Goal: Complete application form

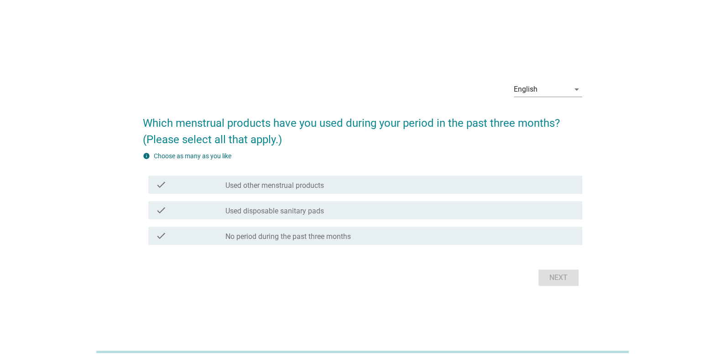
click at [540, 78] on div "English arrow_drop_down" at bounding box center [547, 91] width 68 height 29
click at [538, 86] on div "English" at bounding box center [541, 89] width 56 height 15
click at [534, 121] on div "ภาษาไทย" at bounding box center [548, 118] width 54 height 11
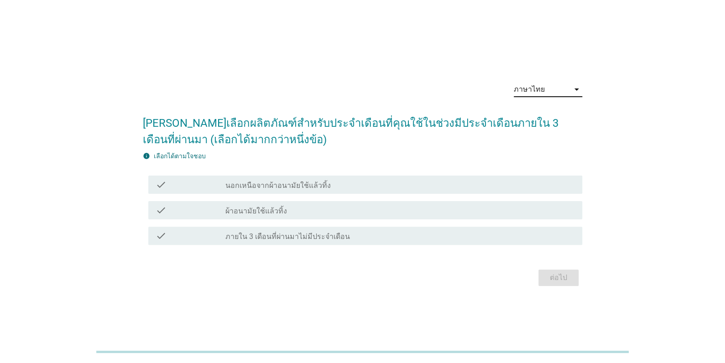
click at [293, 212] on div "check_box_outline_blank ผ้าอนามัยใช้แล้วทิ้ง" at bounding box center [399, 210] width 349 height 11
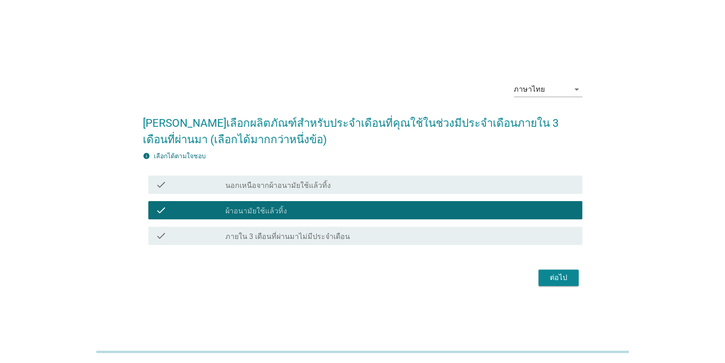
click at [298, 182] on label "นอกเหนือจากผ้าอนามัยใช้แล้วทิ้ง" at bounding box center [277, 185] width 105 height 9
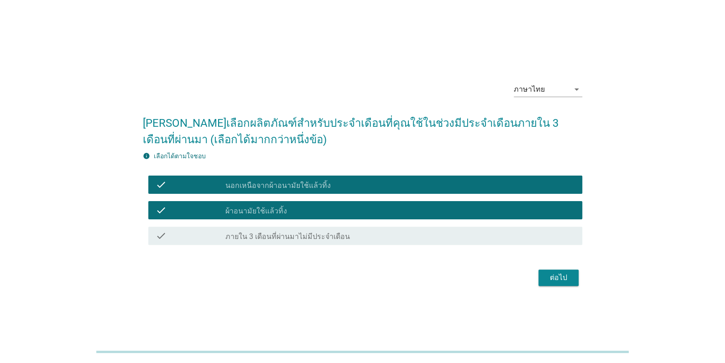
click at [562, 280] on div "ต่อไป" at bounding box center [558, 277] width 26 height 11
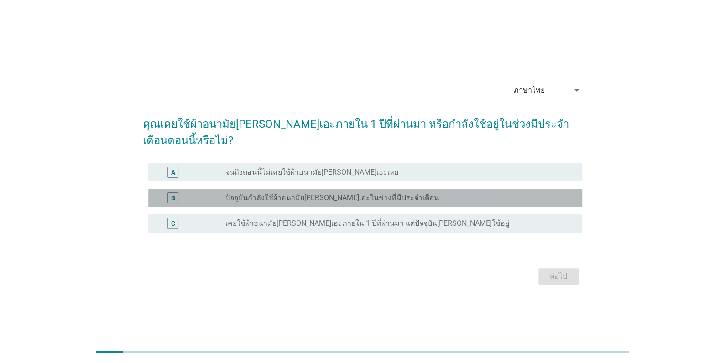
click at [238, 193] on label "ปัจจุบันกำลังใช้ผ้าอนามัย[PERSON_NAME]เอะในช่วงที่มีประจำเดือน" at bounding box center [331, 197] width 213 height 9
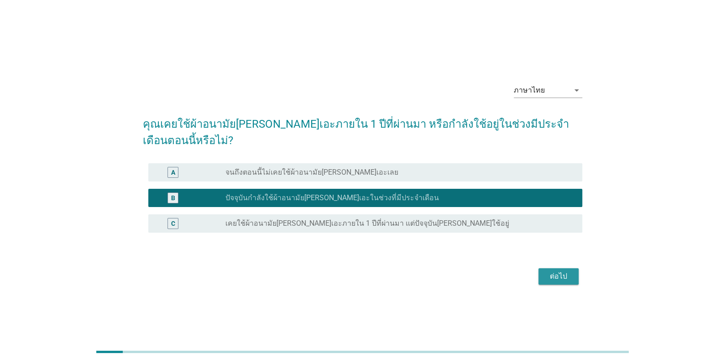
click at [567, 271] on div "ต่อไป" at bounding box center [558, 276] width 26 height 11
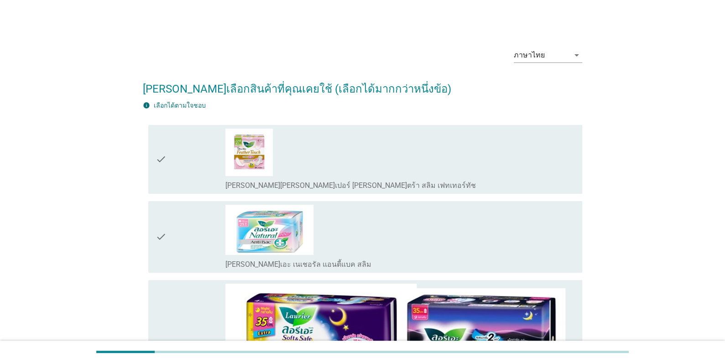
scroll to position [91, 0]
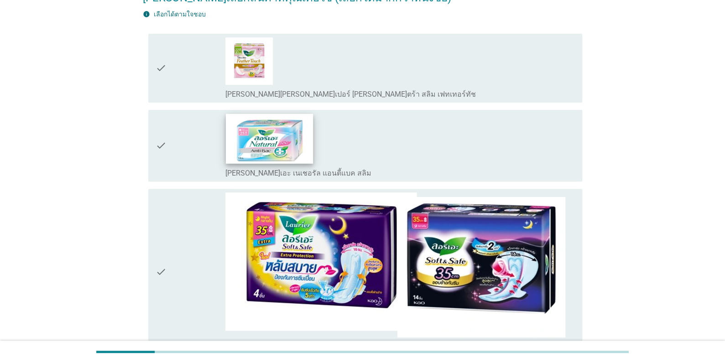
click at [253, 161] on img at bounding box center [269, 139] width 87 height 50
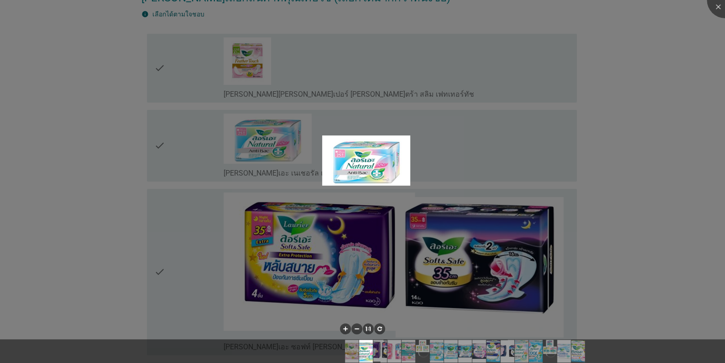
click at [294, 241] on div at bounding box center [362, 181] width 725 height 363
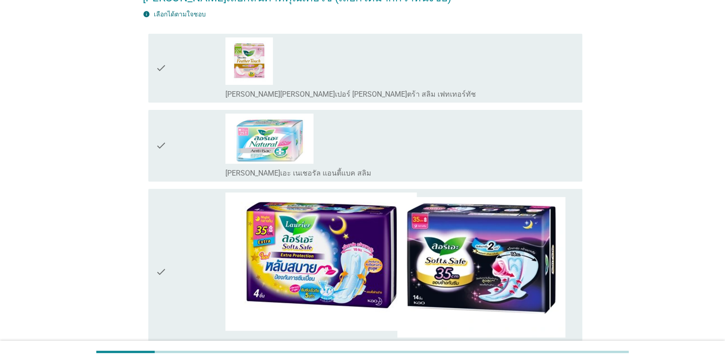
click at [168, 265] on div "check" at bounding box center [190, 271] width 70 height 159
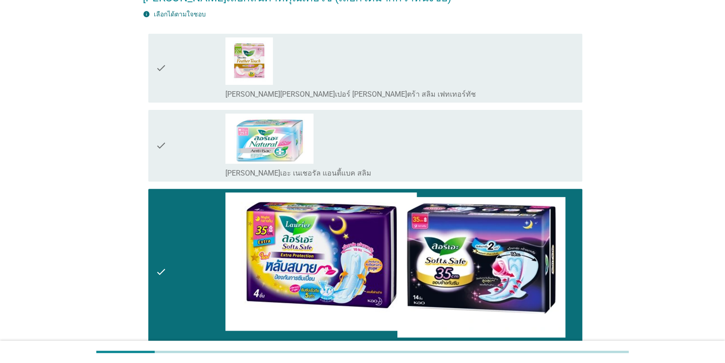
click at [169, 147] on div "check" at bounding box center [190, 146] width 70 height 64
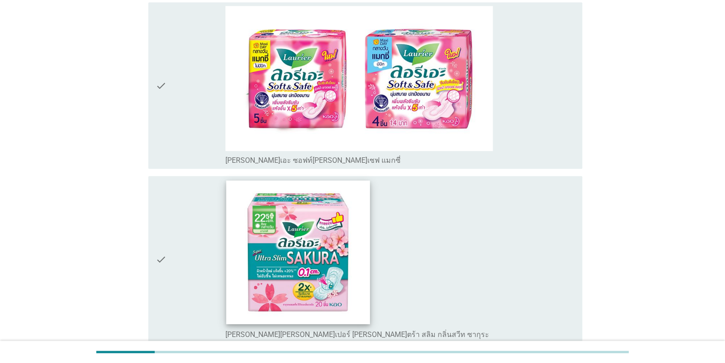
scroll to position [456, 0]
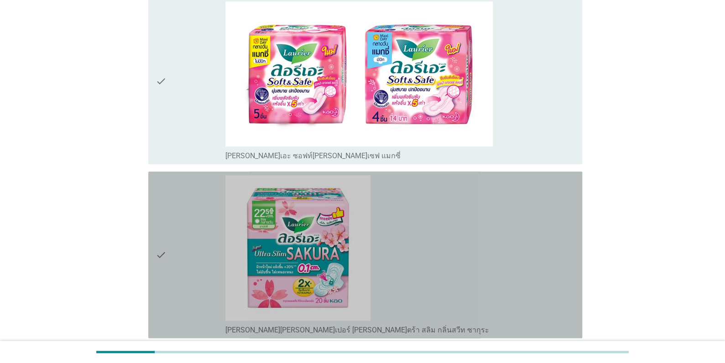
click at [170, 252] on div "check" at bounding box center [190, 254] width 70 height 159
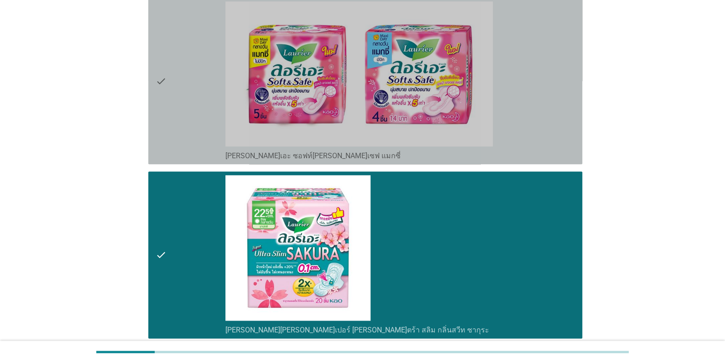
click at [181, 109] on div "check" at bounding box center [190, 80] width 70 height 159
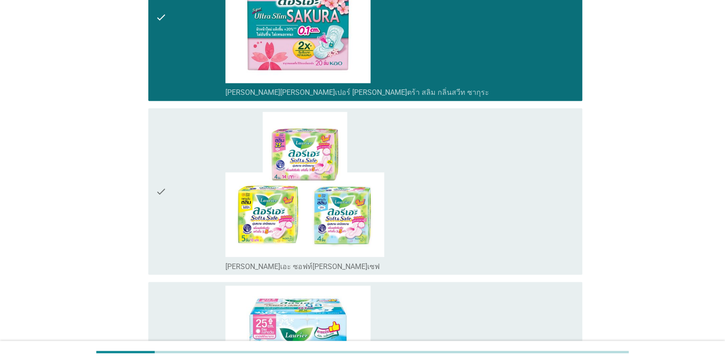
scroll to position [730, 0]
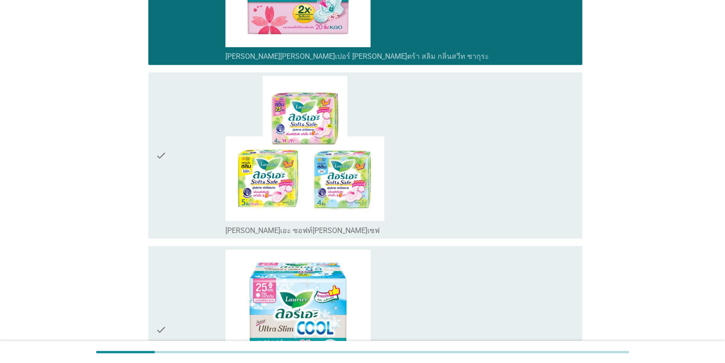
click at [169, 190] on div "check" at bounding box center [190, 155] width 70 height 159
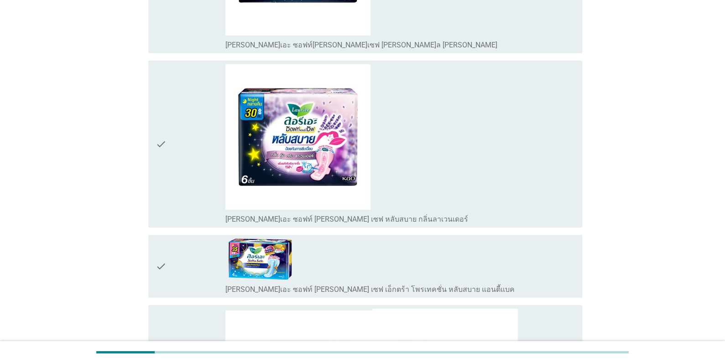
scroll to position [1504, 0]
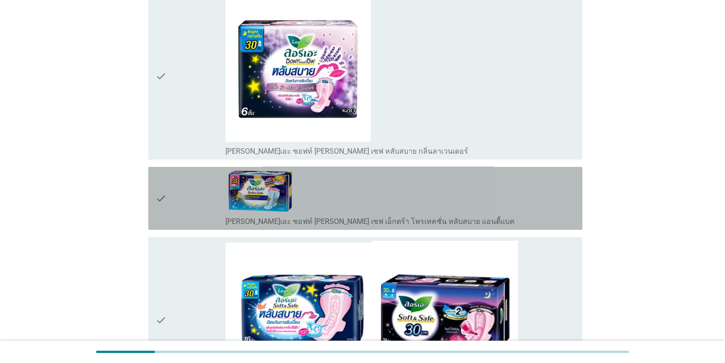
click at [180, 192] on div "check" at bounding box center [190, 199] width 70 height 56
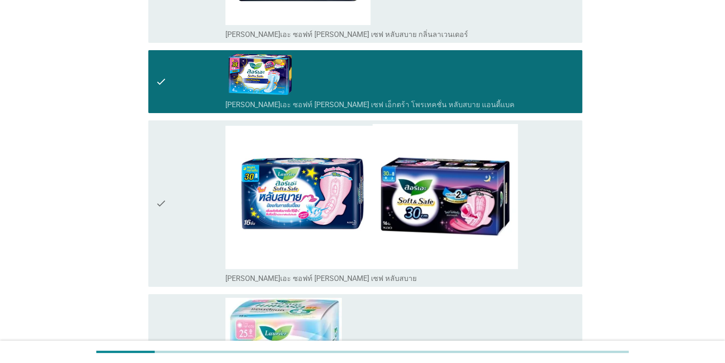
scroll to position [1687, 0]
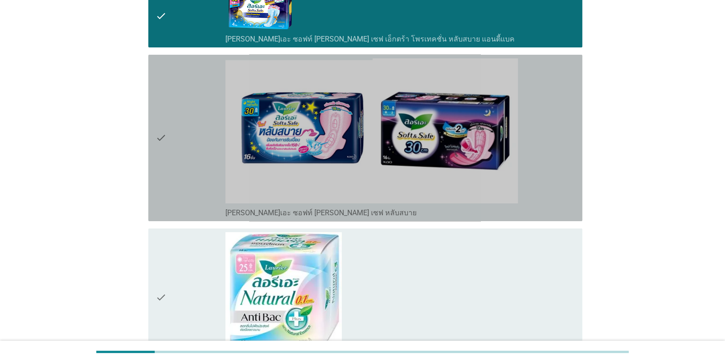
click at [181, 161] on div "check" at bounding box center [190, 137] width 70 height 159
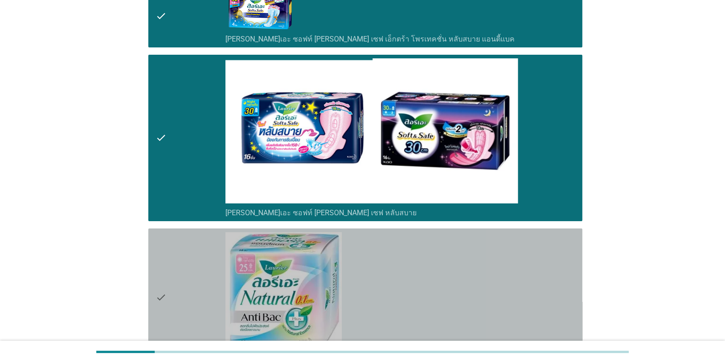
click at [181, 275] on div "check" at bounding box center [190, 297] width 70 height 130
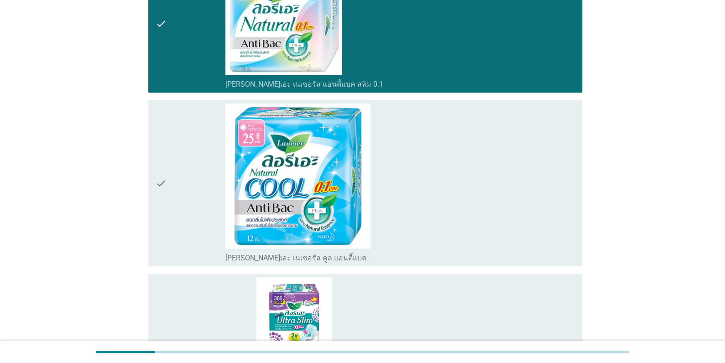
scroll to position [2143, 0]
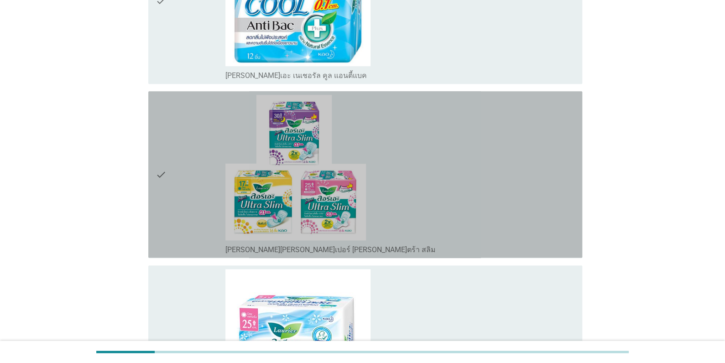
click at [193, 231] on div "check" at bounding box center [190, 174] width 70 height 159
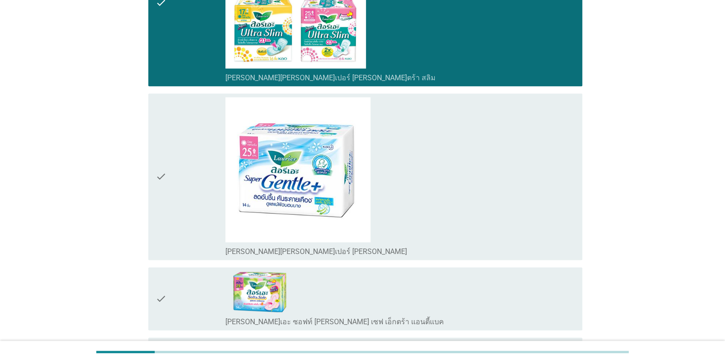
scroll to position [2371, 0]
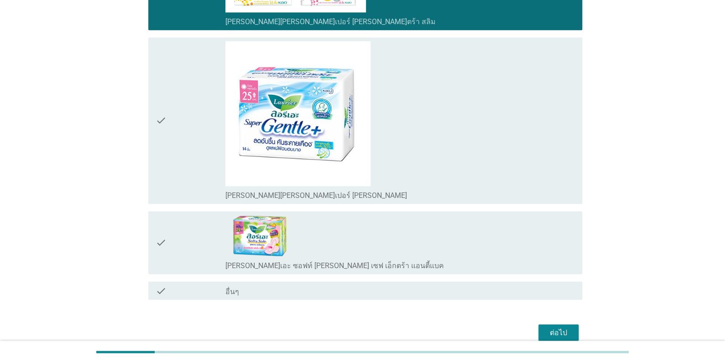
click at [212, 135] on div "check" at bounding box center [190, 120] width 70 height 159
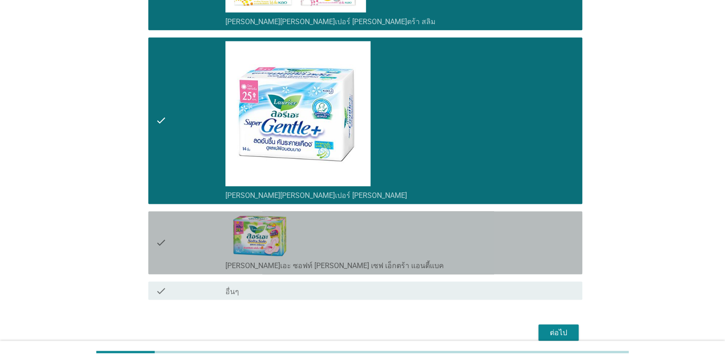
click at [205, 238] on div "check" at bounding box center [190, 243] width 70 height 56
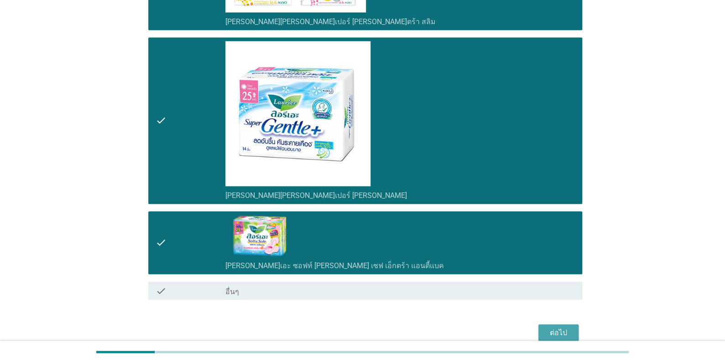
click at [550, 338] on div "ต่อไป" at bounding box center [558, 332] width 26 height 11
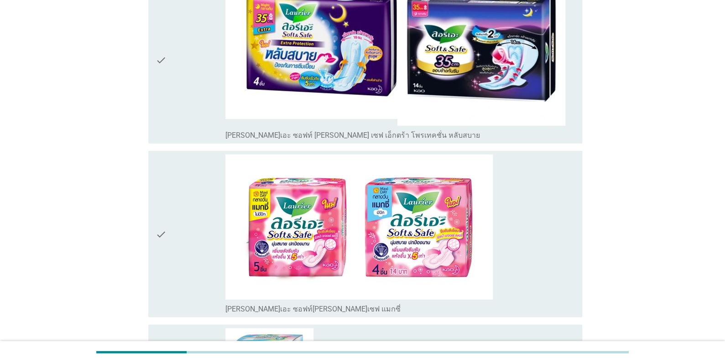
scroll to position [1094, 0]
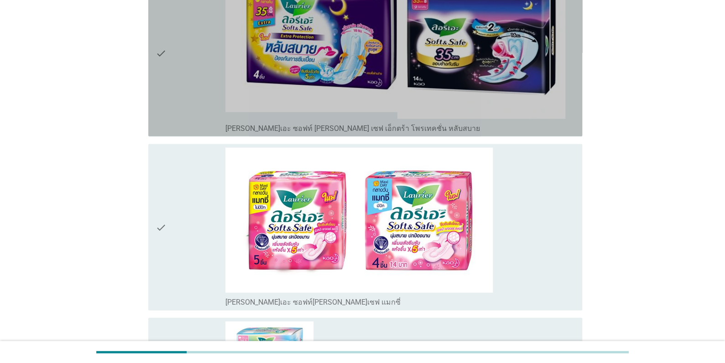
click at [171, 65] on div "check" at bounding box center [190, 53] width 70 height 159
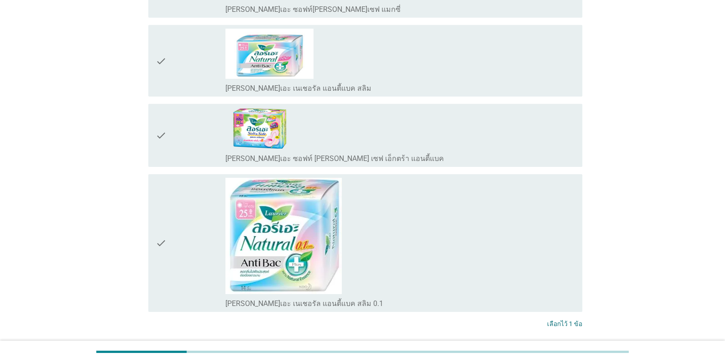
scroll to position [1457, 0]
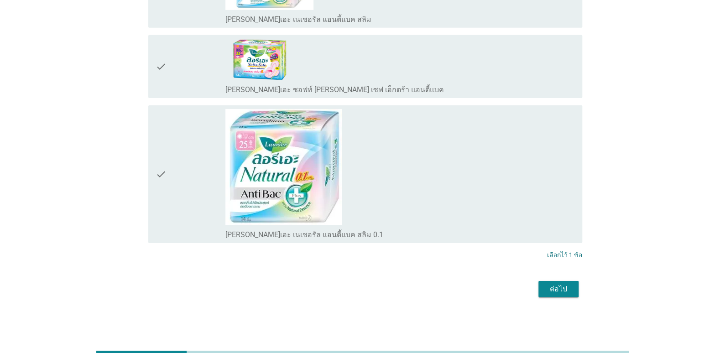
click at [199, 179] on div "check" at bounding box center [190, 174] width 70 height 130
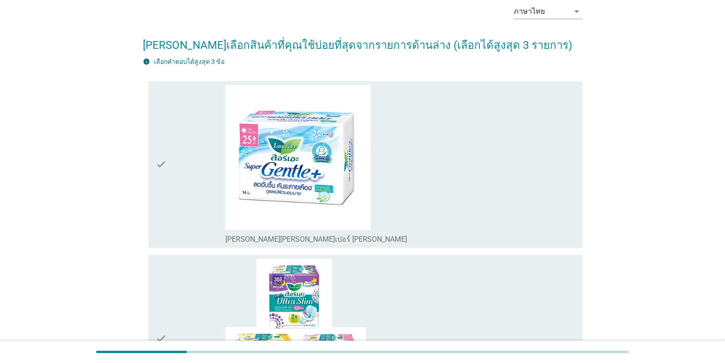
click at [213, 174] on div "check" at bounding box center [190, 164] width 70 height 159
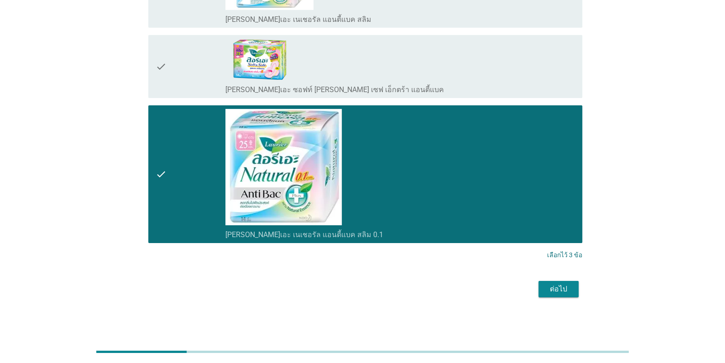
click at [544, 289] on button "ต่อไป" at bounding box center [558, 289] width 40 height 16
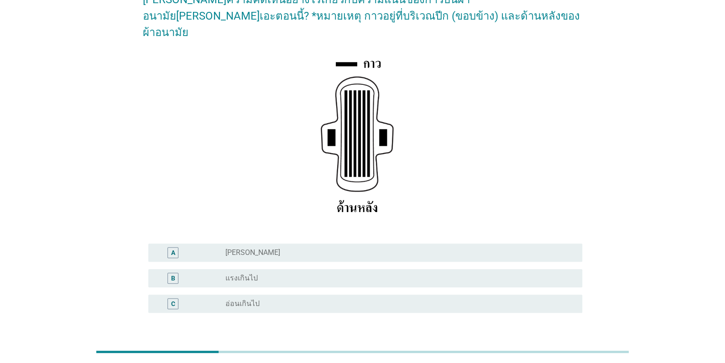
scroll to position [91, 0]
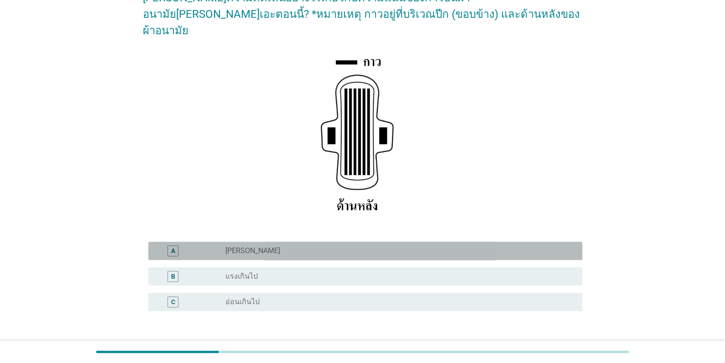
click at [262, 246] on div "radio_button_unchecked [PERSON_NAME]" at bounding box center [396, 250] width 342 height 9
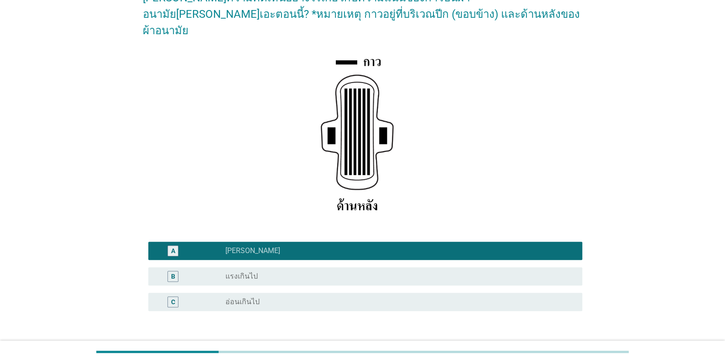
click at [569, 347] on button "ต่อไป" at bounding box center [558, 355] width 40 height 16
click at [567, 344] on div "ต่อไป" at bounding box center [362, 355] width 439 height 22
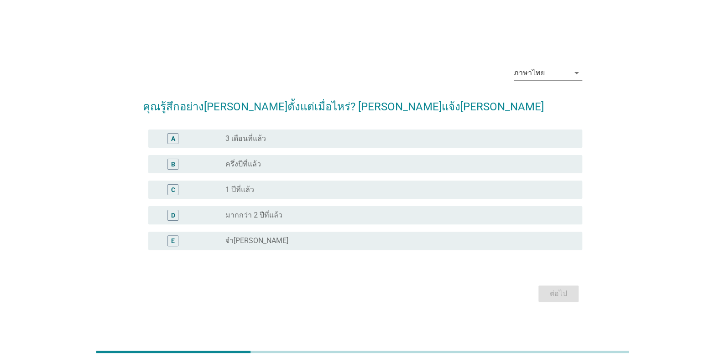
click at [244, 133] on div "radio_button_unchecked 3 เดือนที่แล้ว" at bounding box center [399, 138] width 349 height 11
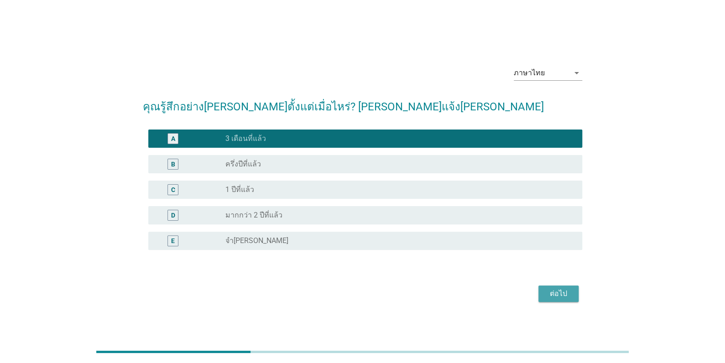
click at [562, 288] on div "ต่อไป" at bounding box center [558, 293] width 26 height 11
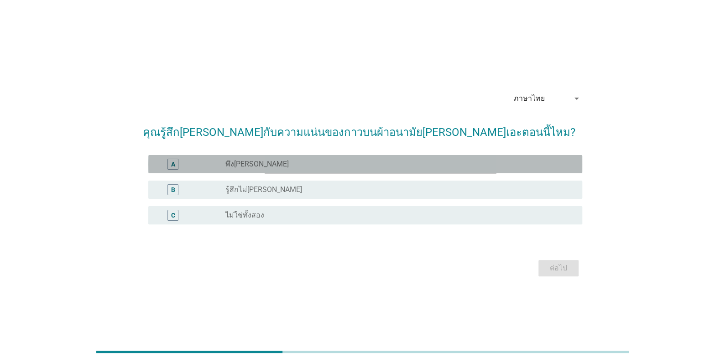
click at [250, 170] on div "A radio_button_unchecked พึง[PERSON_NAME]" at bounding box center [365, 164] width 434 height 18
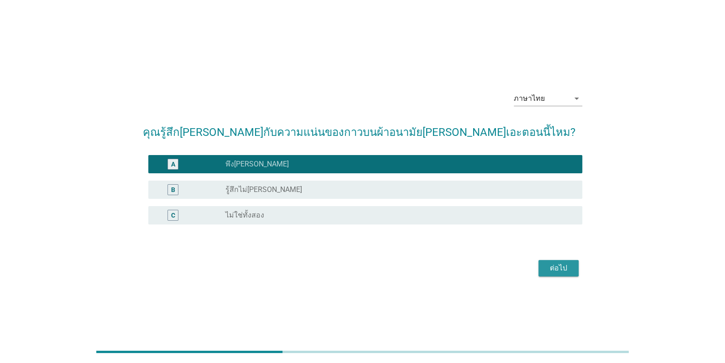
click at [558, 273] on div "ต่อไป" at bounding box center [558, 268] width 26 height 11
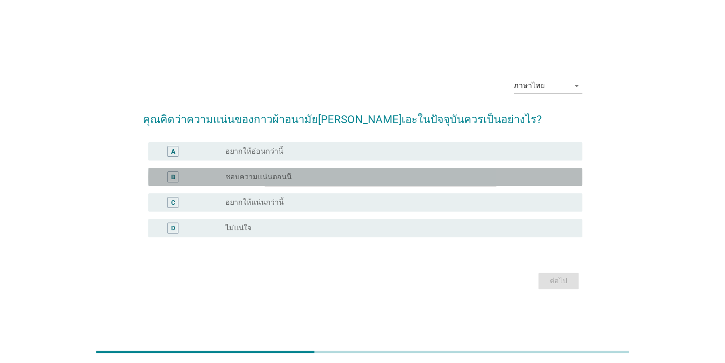
click at [251, 178] on label "ชอบความแน่นตอนนี" at bounding box center [258, 176] width 66 height 9
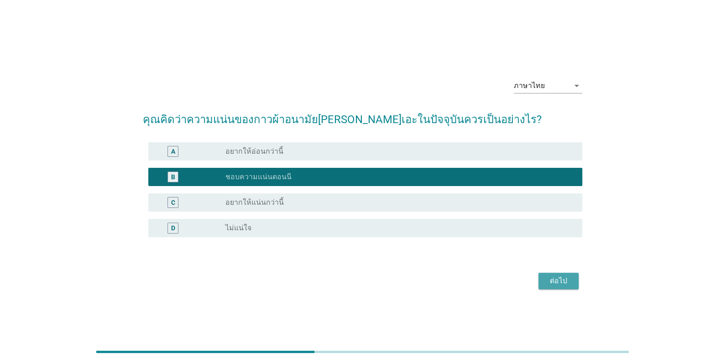
click at [561, 284] on div "ต่อไป" at bounding box center [558, 280] width 26 height 11
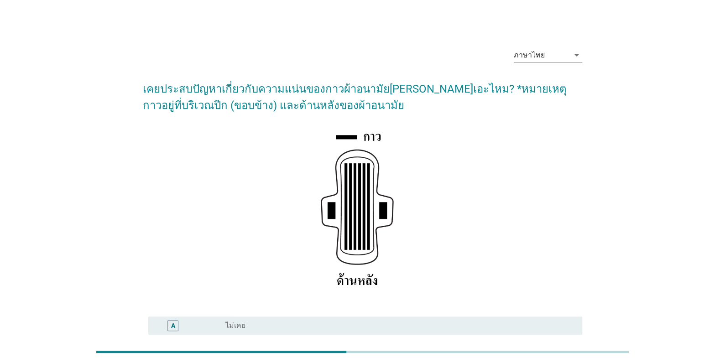
scroll to position [114, 0]
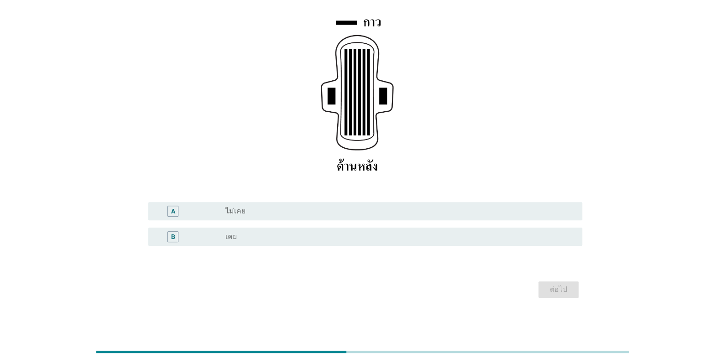
click at [233, 238] on label "เคย" at bounding box center [230, 236] width 11 height 9
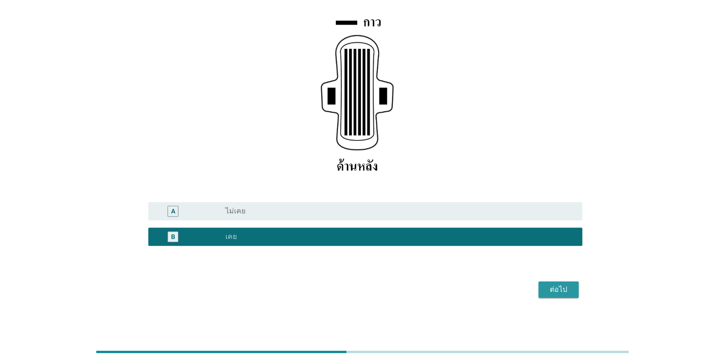
drag, startPoint x: 556, startPoint y: 288, endPoint x: 556, endPoint y: 292, distance: 4.6
click at [555, 289] on div "ต่อไป" at bounding box center [558, 289] width 26 height 11
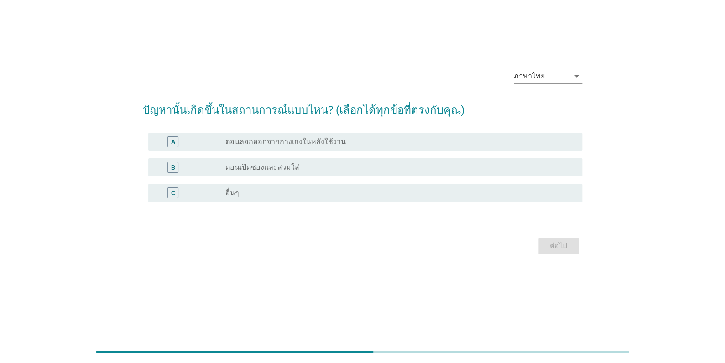
scroll to position [0, 0]
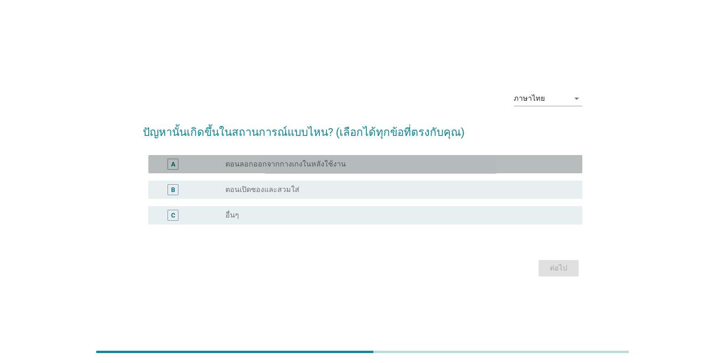
click at [274, 170] on div "A radio_button_unchecked ตอนลอกออกจากกางเกงในหลังใช้งาน" at bounding box center [365, 164] width 434 height 18
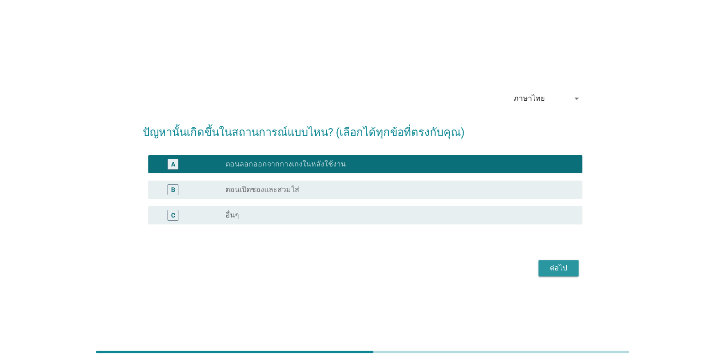
click at [544, 268] on button "ต่อไป" at bounding box center [558, 268] width 40 height 16
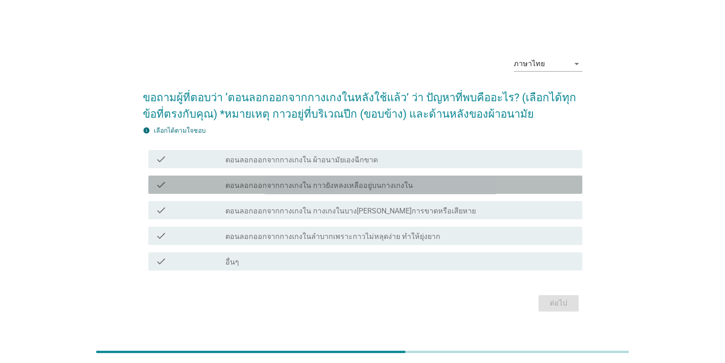
click at [282, 189] on label "ตอนลอกออกจากกางเกงใน กาวยังหลงเหลืออยู่บนกางเกงใน" at bounding box center [318, 185] width 187 height 9
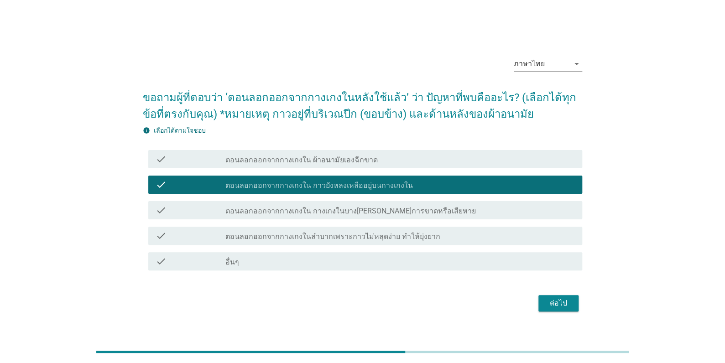
click at [275, 238] on label "ตอนลอกออกจากกางเกงในลำบากเพราะกาวไม่หลุดง่าย ทำให้ยุ่งยาก" at bounding box center [332, 236] width 215 height 9
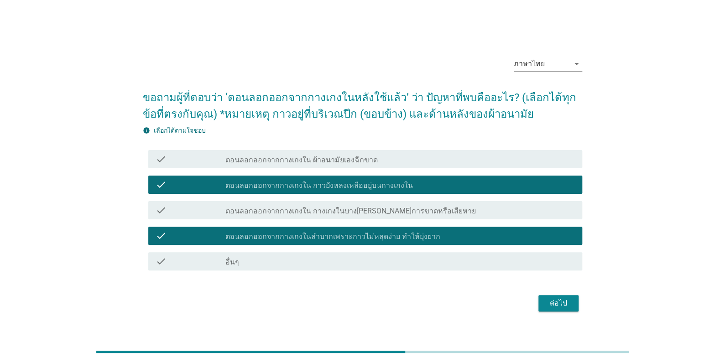
click at [335, 168] on div "check check_box_outline_blank ตอนลอกออกจากกางเกงใน ผ้าอนามัยเองฉีกขาด" at bounding box center [362, 159] width 439 height 26
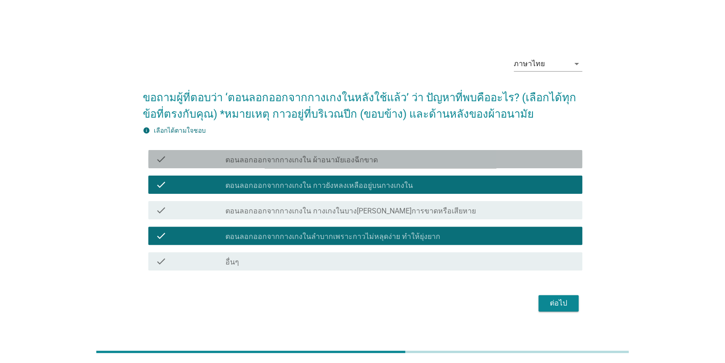
click at [333, 157] on label "ตอนลอกออกจากกางเกงใน ผ้าอนามัยเองฉีกขาด" at bounding box center [301, 159] width 152 height 9
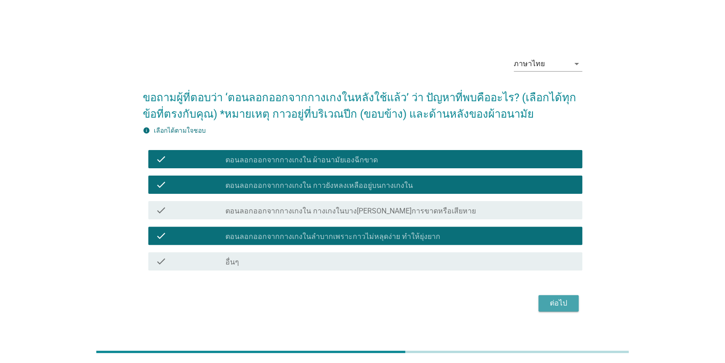
drag, startPoint x: 564, startPoint y: 303, endPoint x: 580, endPoint y: 306, distance: 16.6
click at [564, 303] on div "ต่อไป" at bounding box center [558, 303] width 26 height 11
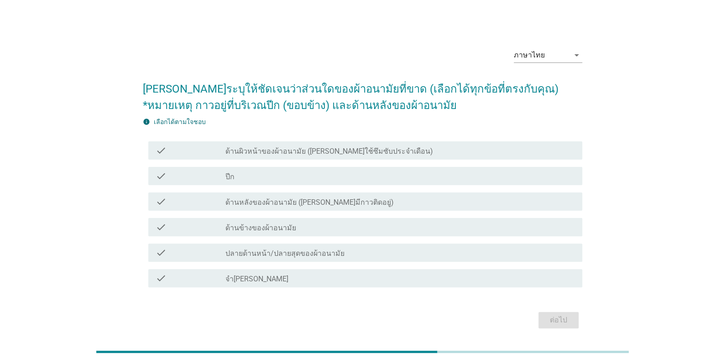
click at [270, 225] on label "ด้านข้างของผ้าอนามัย" at bounding box center [260, 227] width 71 height 9
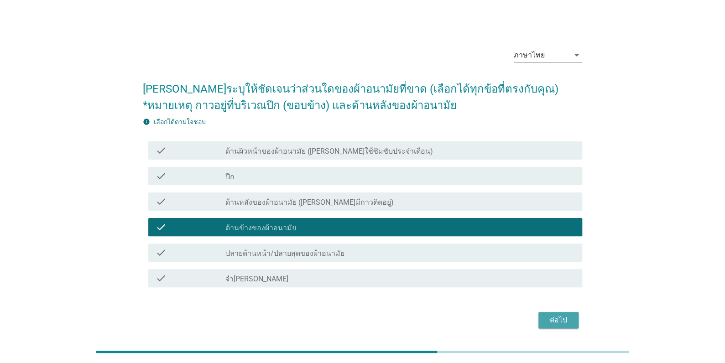
click at [559, 319] on div "ต่อไป" at bounding box center [558, 320] width 26 height 11
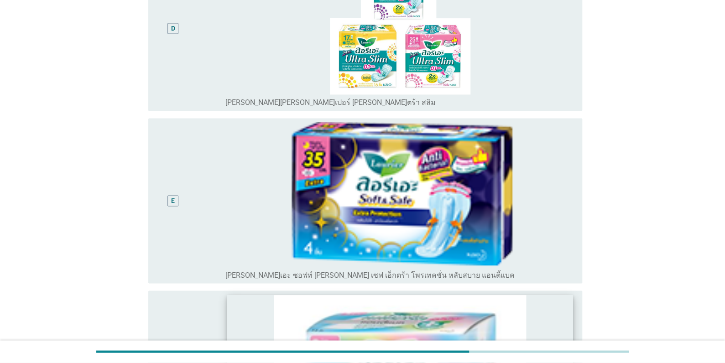
scroll to position [596, 0]
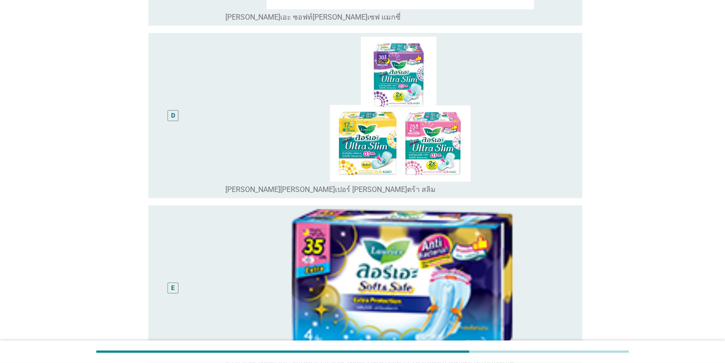
click at [305, 264] on img at bounding box center [399, 281] width 349 height 145
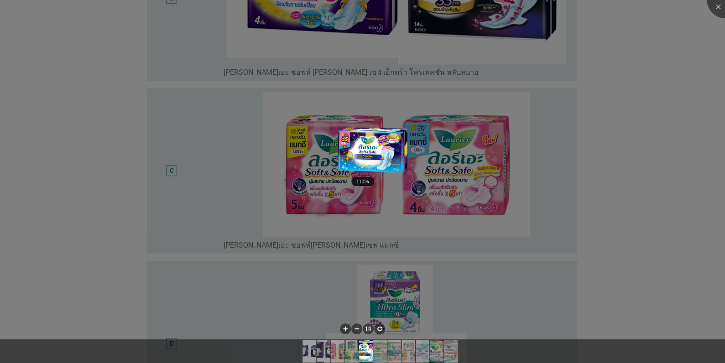
scroll to position [186, 0]
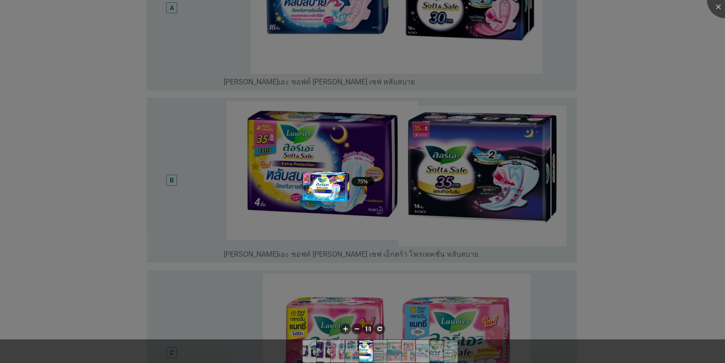
click at [592, 195] on div at bounding box center [362, 181] width 725 height 363
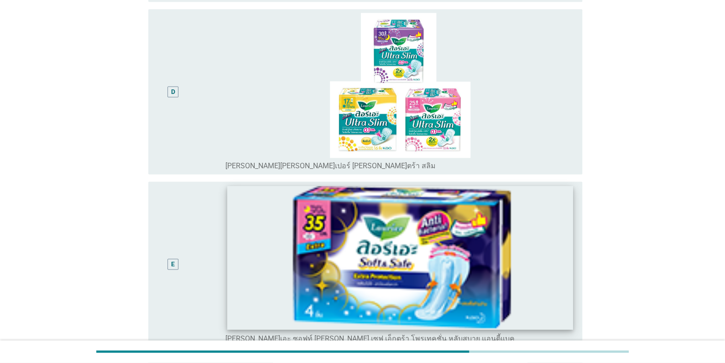
scroll to position [688, 0]
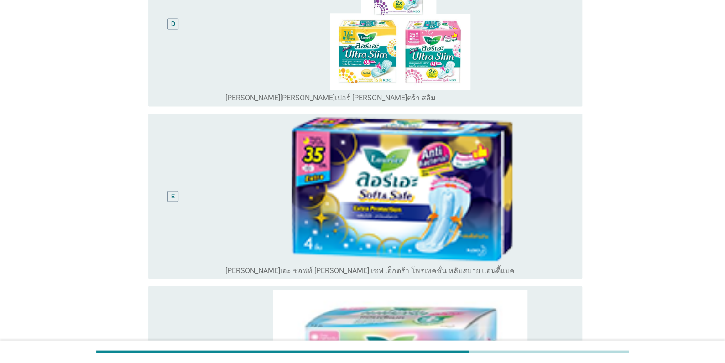
click at [181, 194] on div "E" at bounding box center [172, 196] width 35 height 158
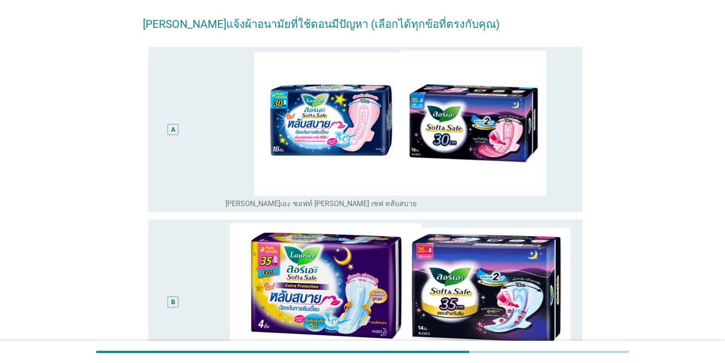
scroll to position [4, 0]
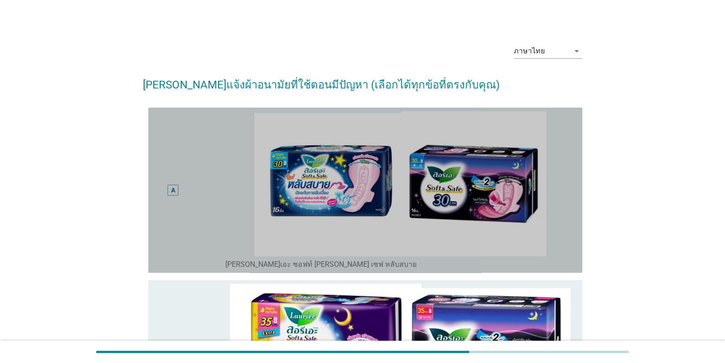
click at [206, 207] on div "A" at bounding box center [190, 190] width 70 height 158
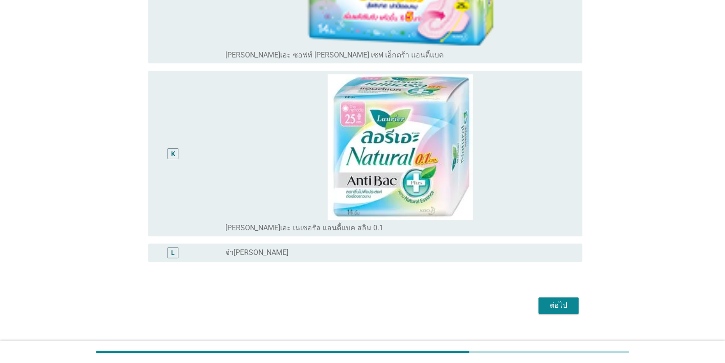
scroll to position [1782, 0]
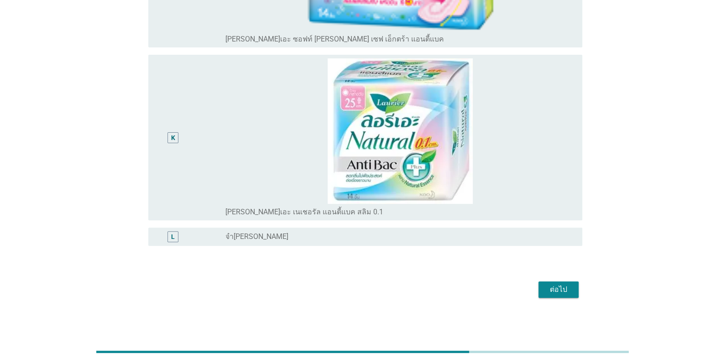
click at [562, 286] on div "ต่อไป" at bounding box center [558, 289] width 26 height 11
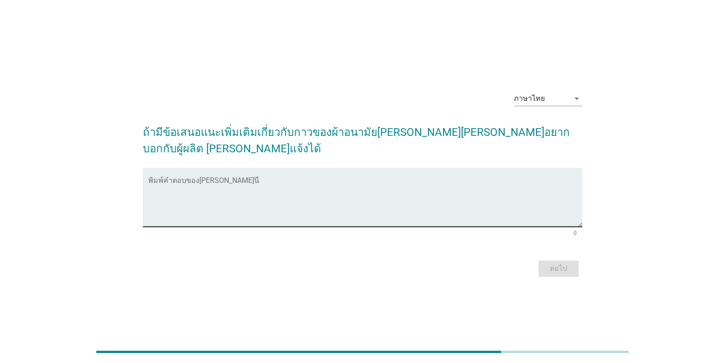
click at [207, 179] on textarea "พิมพ์คำตอบของคุณ ที่นี่" at bounding box center [365, 203] width 434 height 48
type textarea "ไม่ต้องการให้กาวมีความเหนียวเกินไป"
click at [545, 270] on div "ต่อไป" at bounding box center [362, 269] width 439 height 22
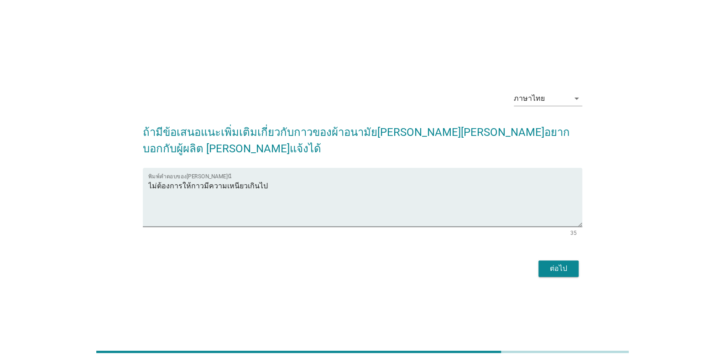
click at [559, 263] on div "ต่อไป" at bounding box center [558, 268] width 26 height 11
